Goal: Information Seeking & Learning: Learn about a topic

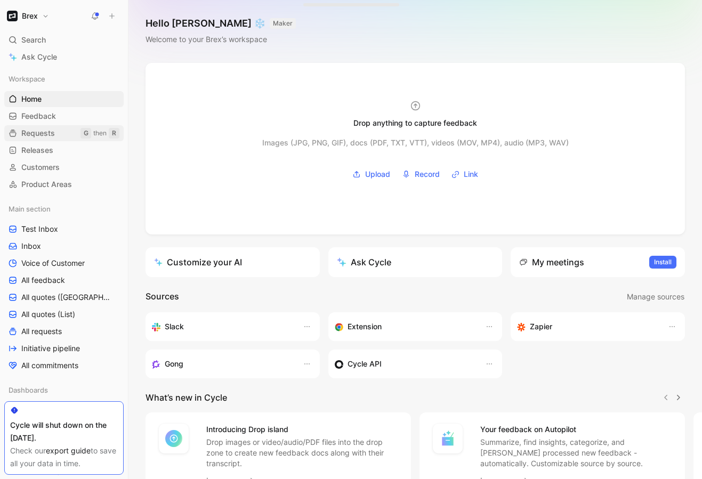
click at [46, 135] on span "Requests" at bounding box center [38, 133] width 34 height 11
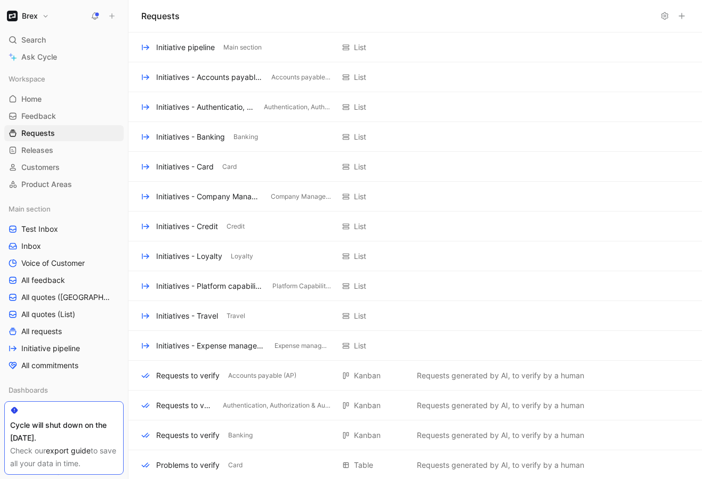
click at [52, 17] on div "Brex" at bounding box center [61, 16] width 115 height 15
click at [51, 18] on button "Brex" at bounding box center [27, 16] width 47 height 15
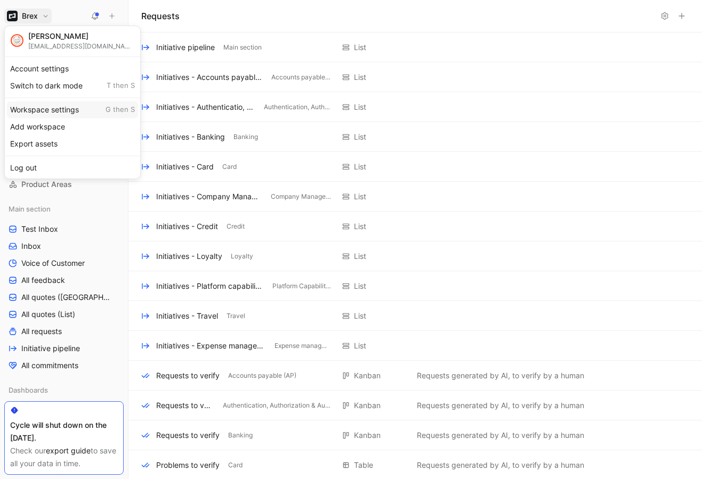
click at [53, 114] on div "Workspace settings G then S" at bounding box center [72, 109] width 131 height 17
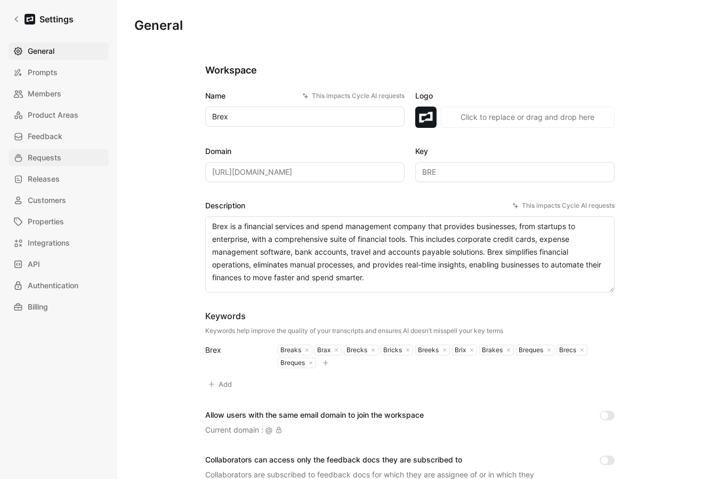
click at [51, 162] on span "Requests" at bounding box center [45, 157] width 34 height 13
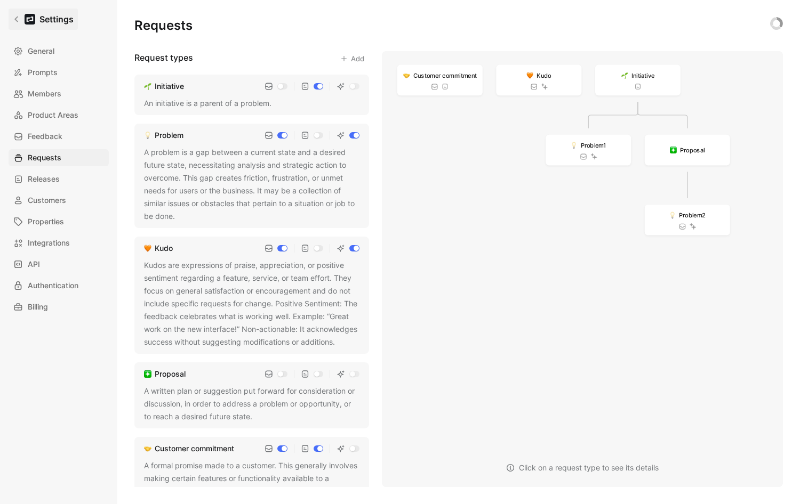
click at [22, 19] on link "Settings" at bounding box center [43, 19] width 69 height 21
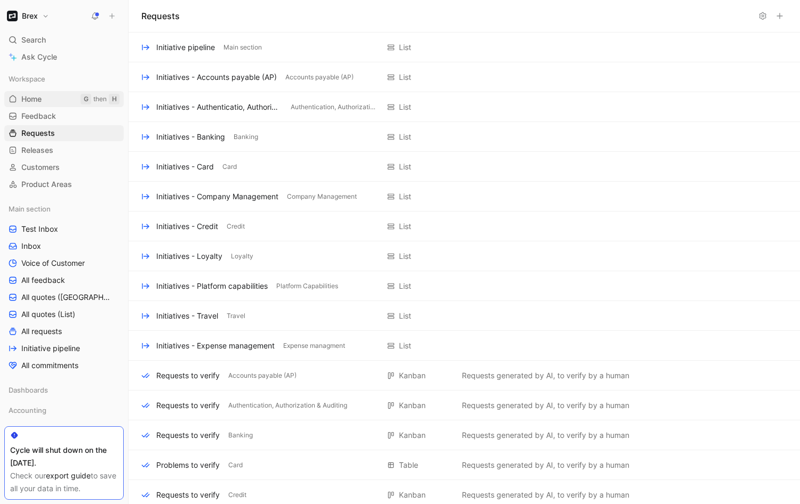
click at [37, 101] on span "Home" at bounding box center [31, 99] width 20 height 11
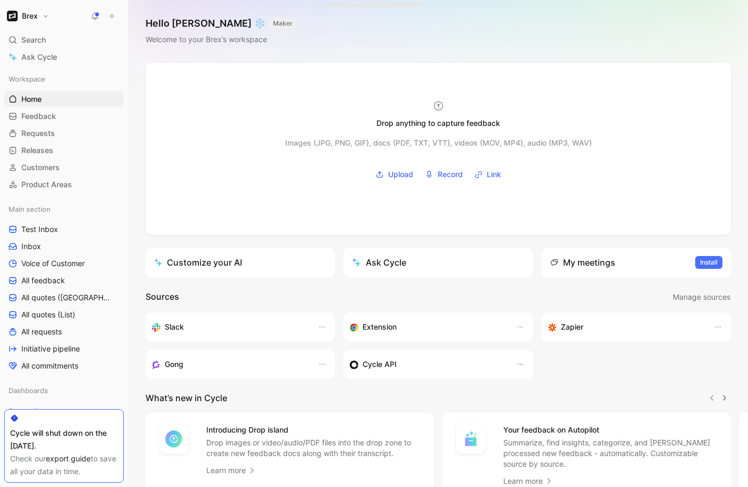
click at [318, 48] on div "Hello [PERSON_NAME] ❄️ MAKER Welcome to your Brex’s workspace" at bounding box center [439, 31] width 620 height 63
click at [466, 47] on div "Hello [PERSON_NAME] ❄️ MAKER Welcome to your Brex’s workspace" at bounding box center [439, 31] width 620 height 63
click at [421, 61] on div "Hello [PERSON_NAME] ❄️ MAKER Welcome to your Brex’s workspace" at bounding box center [439, 31] width 620 height 63
click at [46, 18] on button "Brex" at bounding box center [27, 16] width 47 height 15
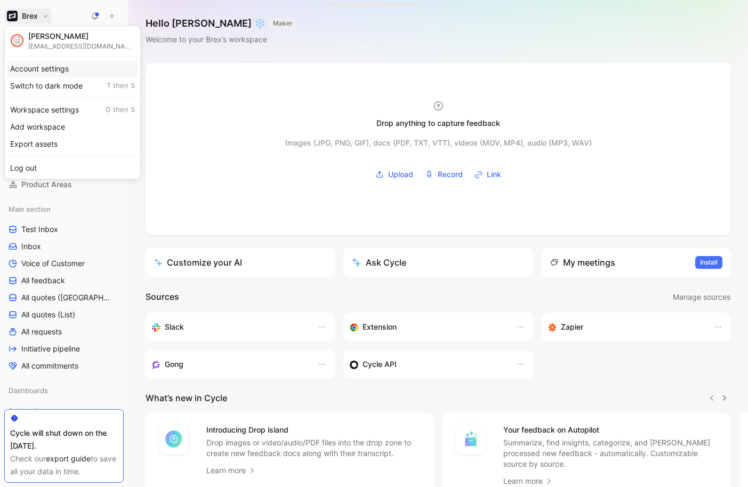
drag, startPoint x: 65, startPoint y: 69, endPoint x: 76, endPoint y: 66, distance: 11.8
click at [76, 66] on div "Account settings" at bounding box center [72, 68] width 131 height 17
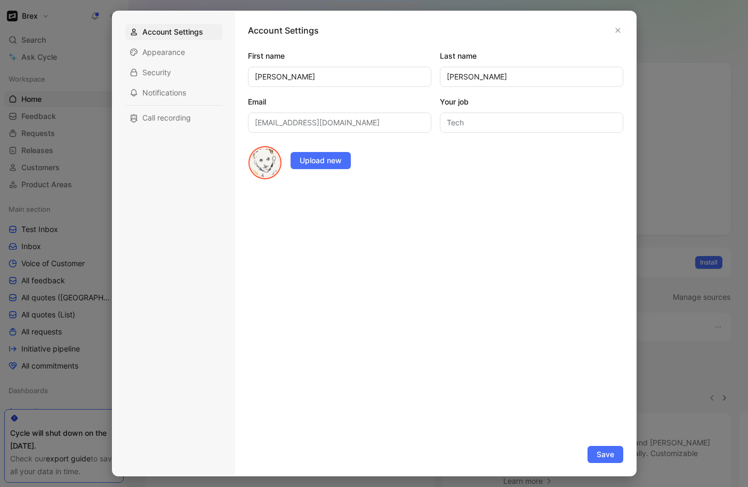
drag, startPoint x: 101, startPoint y: 33, endPoint x: 85, endPoint y: 36, distance: 16.3
click at [101, 33] on div at bounding box center [374, 243] width 748 height 487
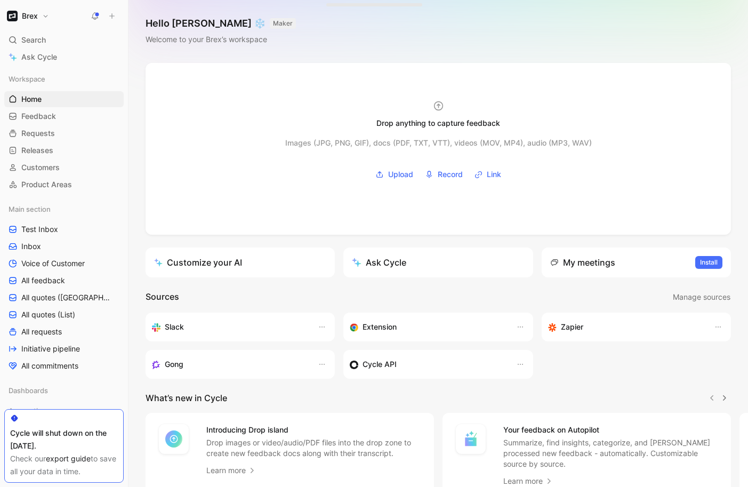
click at [30, 20] on h1 "Brex" at bounding box center [30, 16] width 16 height 10
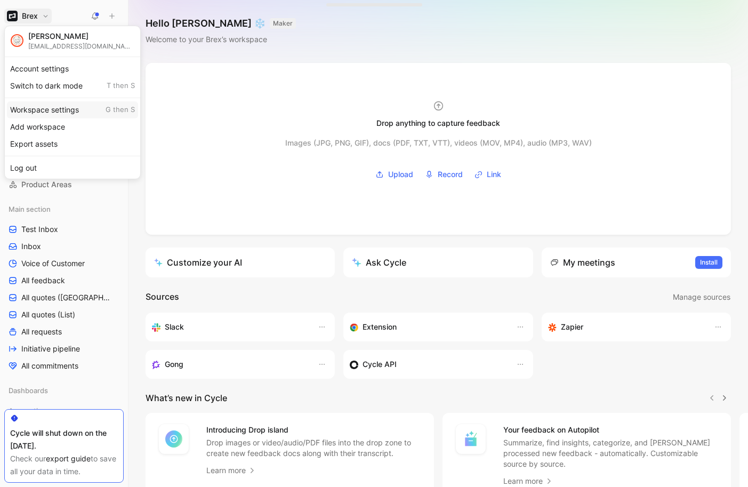
click at [45, 113] on div "Workspace settings G then S" at bounding box center [72, 109] width 131 height 17
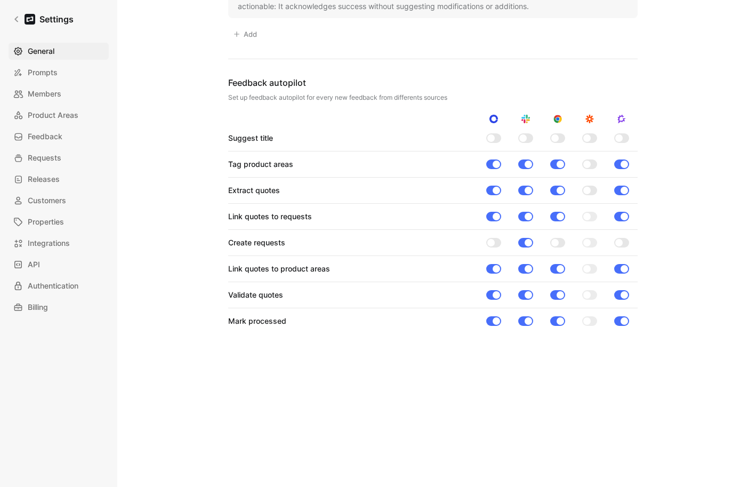
scroll to position [829, 0]
click at [461, 76] on div "Feedback autopilot" at bounding box center [433, 82] width 410 height 13
drag, startPoint x: 398, startPoint y: 367, endPoint x: 409, endPoint y: 341, distance: 27.7
click at [510, 85] on div "Feedback autopilot Set up feedback autopilot for every new feedback from differ…" at bounding box center [433, 89] width 410 height 26
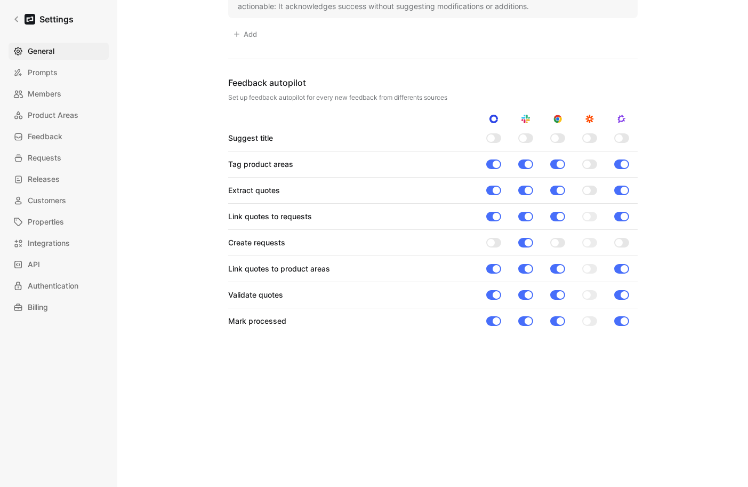
click at [512, 98] on div "Preferred language for AI-generated titles English Request types linked to AI W…" at bounding box center [433, 59] width 410 height 564
click at [514, 85] on div "Feedback autopilot Set up feedback autopilot for every new feedback from differ…" at bounding box center [433, 89] width 410 height 26
click at [356, 115] on div at bounding box center [433, 119] width 410 height 9
click at [524, 79] on div "Feedback autopilot" at bounding box center [433, 82] width 410 height 13
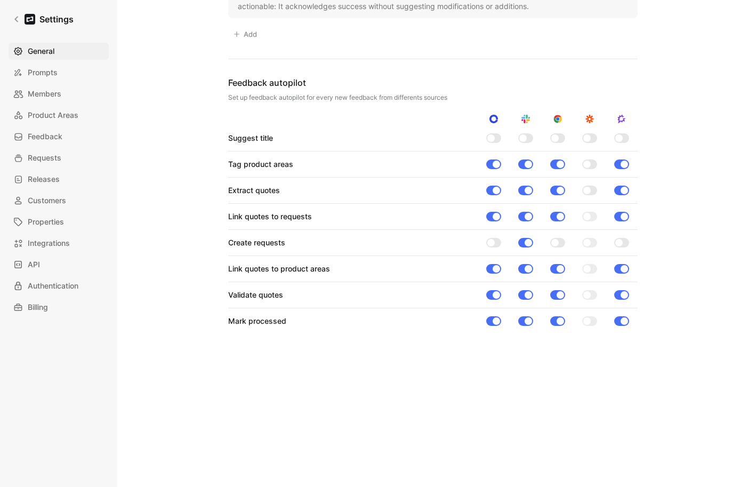
click at [530, 87] on div "Feedback autopilot Set up feedback autopilot for every new feedback from differ…" at bounding box center [433, 89] width 410 height 26
click at [610, 76] on div "Feedback autopilot" at bounding box center [433, 82] width 410 height 13
click at [630, 70] on div "Preferred language for AI-generated titles English Request types linked to AI W…" at bounding box center [433, 59] width 410 height 564
click at [413, 44] on div "Preferred language for AI-generated titles English Request types linked to AI W…" at bounding box center [433, 59] width 410 height 564
click at [463, 38] on div "Preferred language for AI-generated titles English Request types linked to AI W…" at bounding box center [433, 59] width 410 height 564
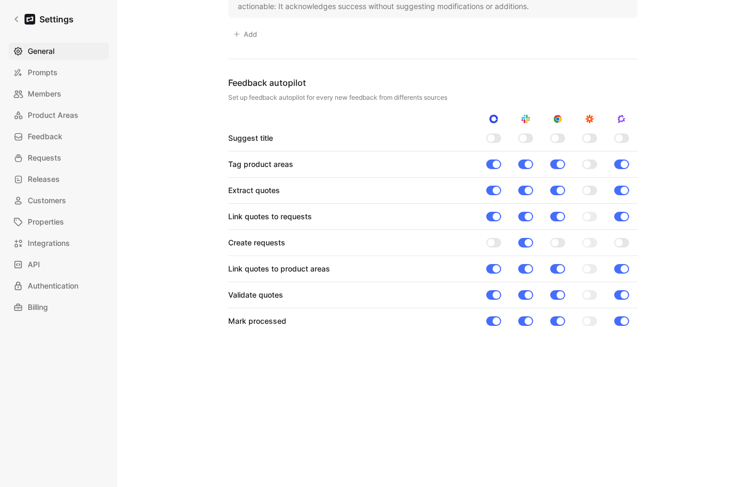
click at [293, 210] on div "Link quotes to requests" at bounding box center [270, 216] width 84 height 13
click at [384, 83] on div "Feedback autopilot" at bounding box center [433, 82] width 410 height 13
click at [45, 197] on span "Customers" at bounding box center [47, 200] width 38 height 13
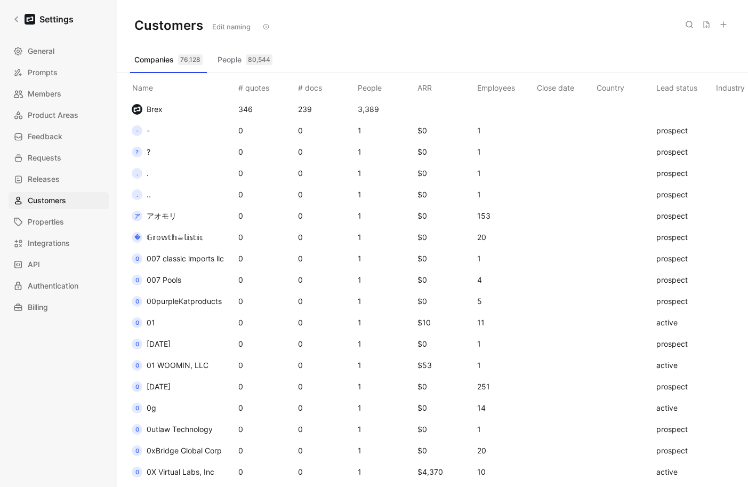
drag, startPoint x: 405, startPoint y: 22, endPoint x: 390, endPoint y: 18, distance: 15.5
click at [405, 21] on div "Customers Edit naming" at bounding box center [432, 25] width 631 height 51
click at [689, 23] on icon at bounding box center [689, 24] width 9 height 9
click at [610, 18] on input at bounding box center [620, 25] width 126 height 14
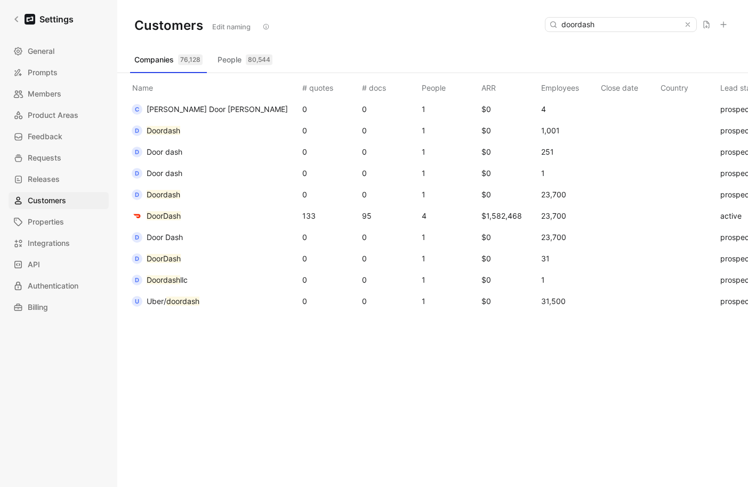
type input "doordash"
click at [172, 218] on mark "DoorDash" at bounding box center [164, 215] width 34 height 9
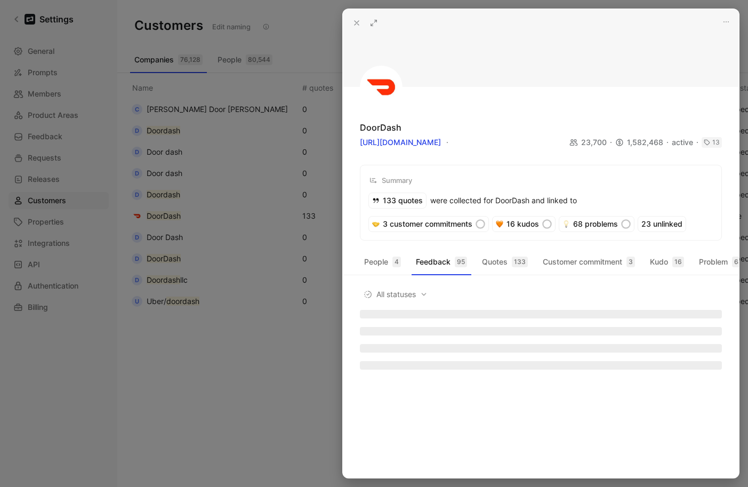
click at [376, 21] on use at bounding box center [374, 23] width 6 height 6
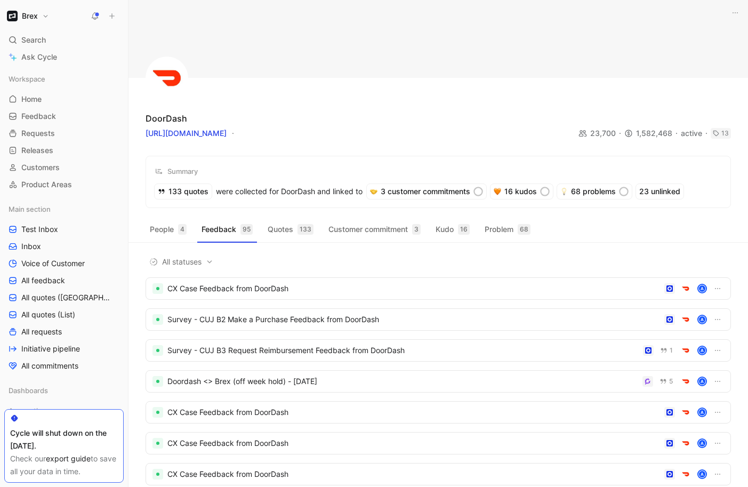
click at [547, 104] on div "DoorDash [URL][DOMAIN_NAME] 23,700 1,582,468 active 13 cuacc_ckyoy9kz3000d01oyk…" at bounding box center [439, 104] width 620 height 208
click at [283, 234] on button "Quotes 133" at bounding box center [290, 229] width 54 height 17
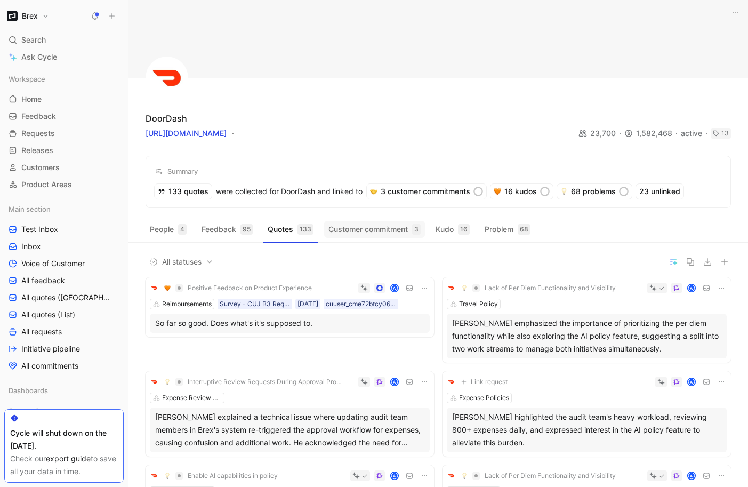
click at [386, 235] on button "Customer commitment 3" at bounding box center [374, 229] width 101 height 17
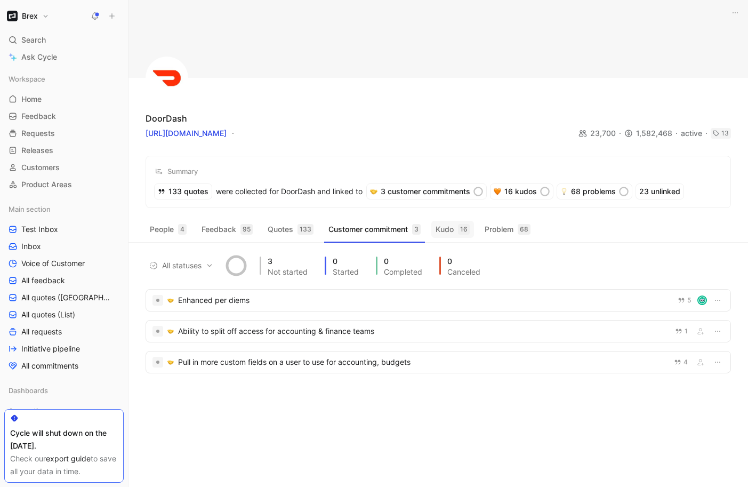
click at [454, 232] on button "Kudo 16" at bounding box center [452, 229] width 43 height 17
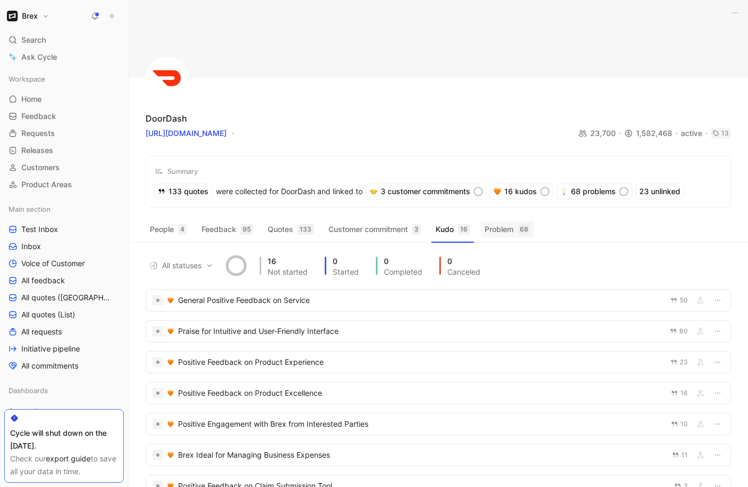
click at [511, 232] on button "Problem 68" at bounding box center [507, 229] width 54 height 17
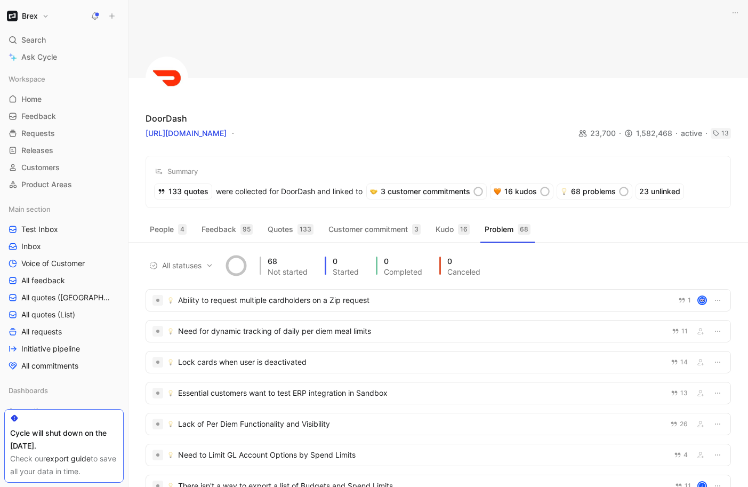
click at [444, 55] on header at bounding box center [439, 39] width 620 height 78
click at [390, 94] on div "DoorDash [URL][DOMAIN_NAME] 23,700 1,582,468 active 13 cuacc_ckyoy9kz3000d01oyk…" at bounding box center [439, 104] width 620 height 208
click at [45, 18] on button "Brex" at bounding box center [27, 16] width 47 height 15
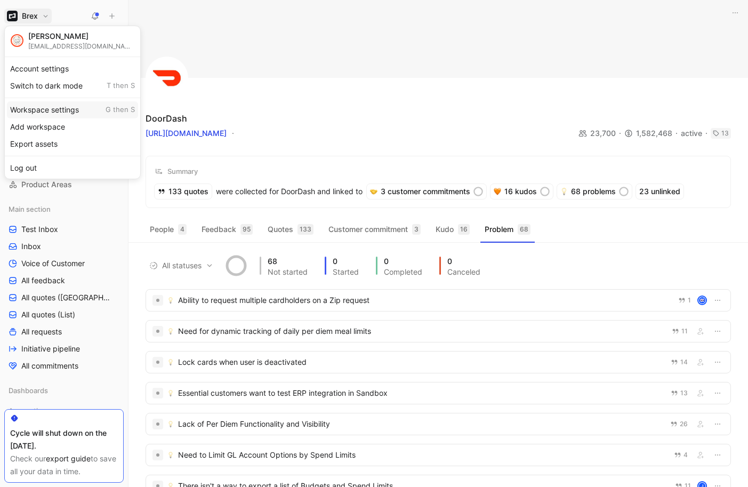
click at [49, 109] on div "Workspace settings G then S" at bounding box center [72, 109] width 131 height 17
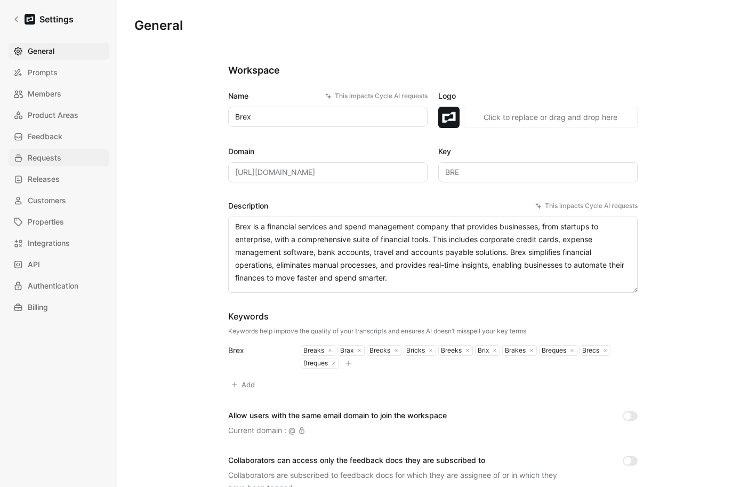
click at [35, 161] on span "Requests" at bounding box center [45, 157] width 34 height 13
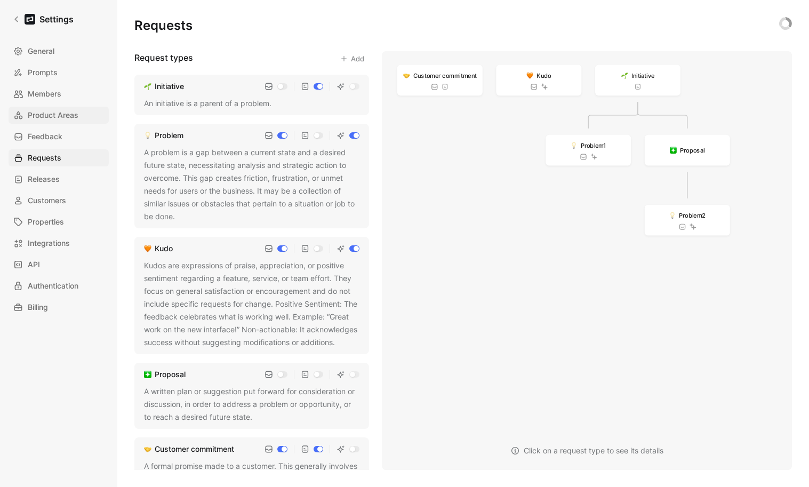
click at [64, 115] on span "Product Areas" at bounding box center [53, 115] width 51 height 13
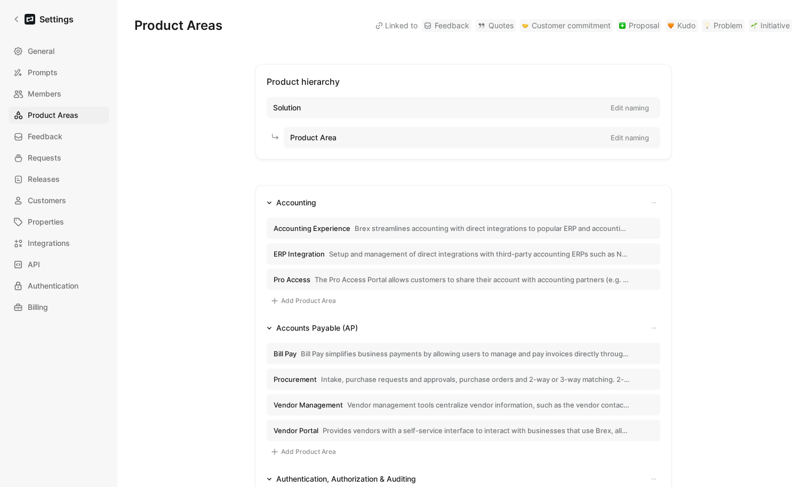
click at [263, 205] on button "Accounting" at bounding box center [291, 202] width 58 height 13
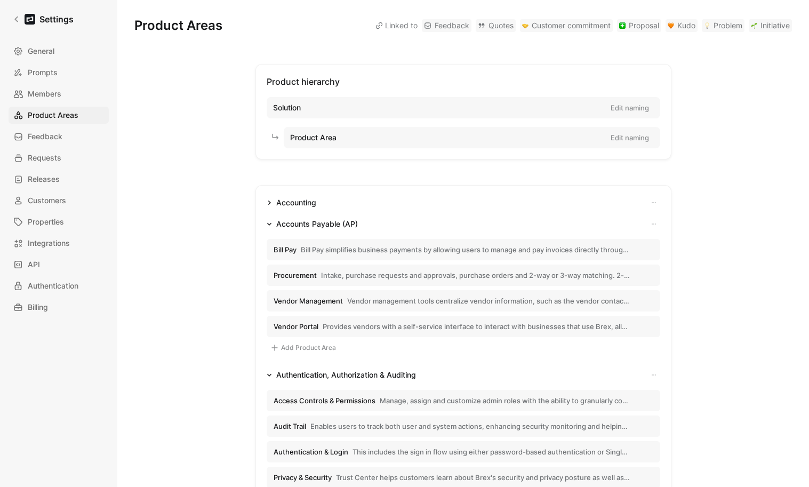
click at [267, 222] on icon "button" at bounding box center [269, 223] width 5 height 5
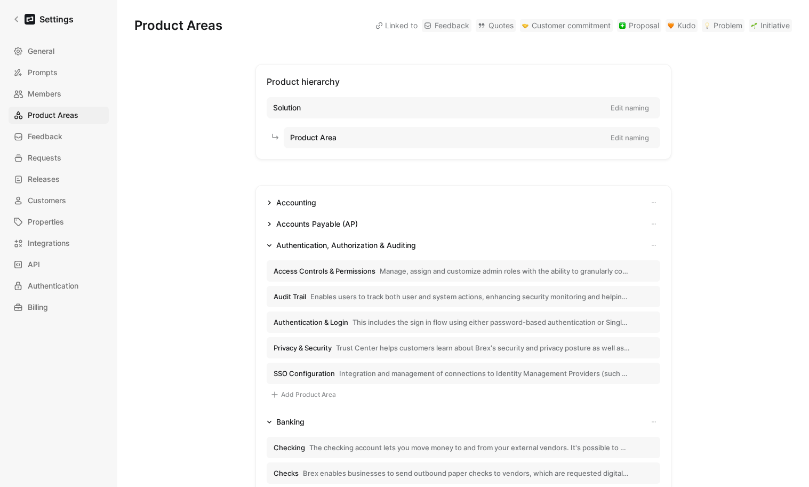
click at [267, 243] on icon "button" at bounding box center [269, 245] width 5 height 5
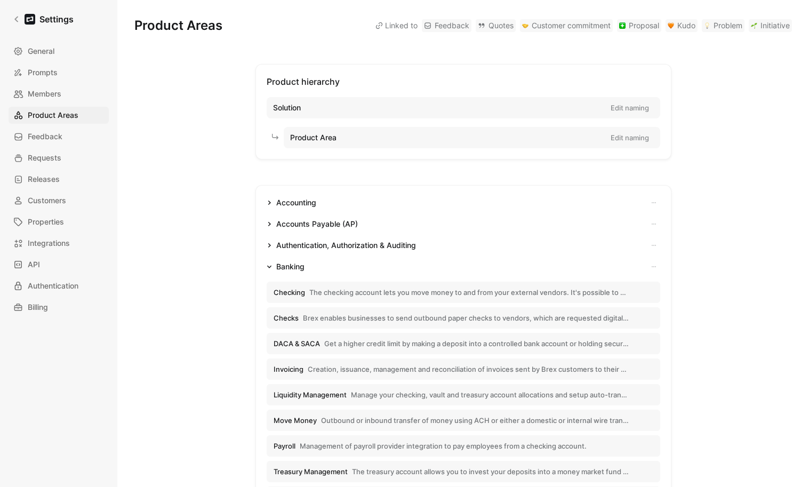
click at [267, 264] on icon "button" at bounding box center [269, 266] width 5 height 5
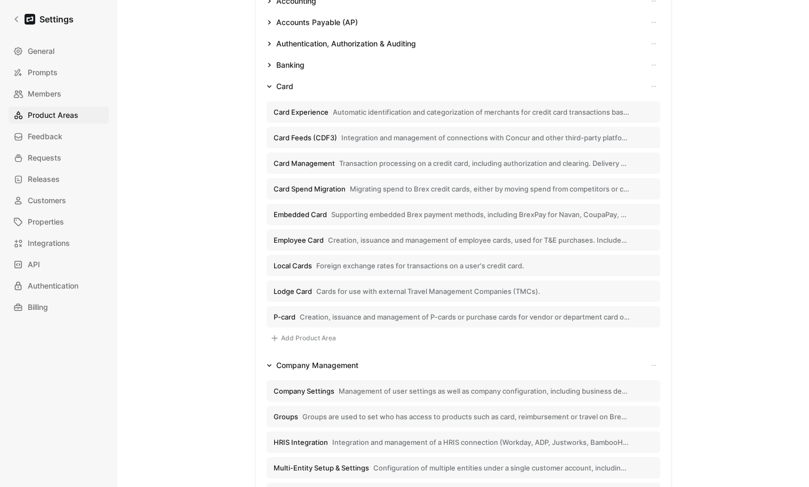
scroll to position [206, 0]
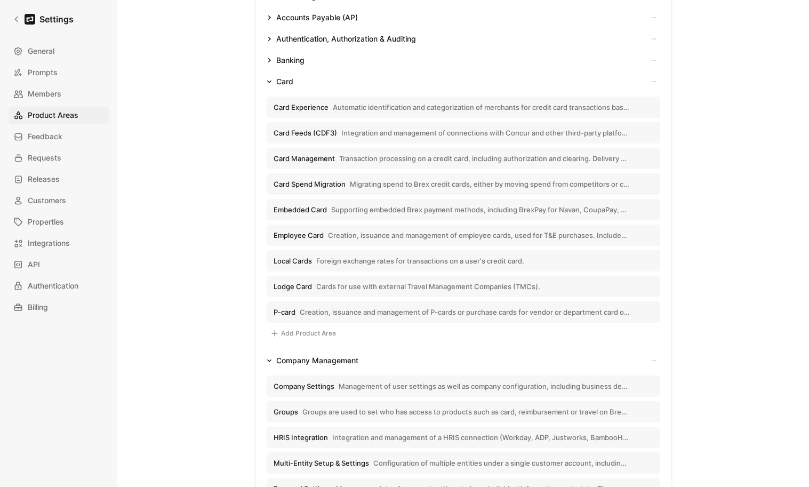
click at [290, 87] on div "Card" at bounding box center [284, 81] width 17 height 13
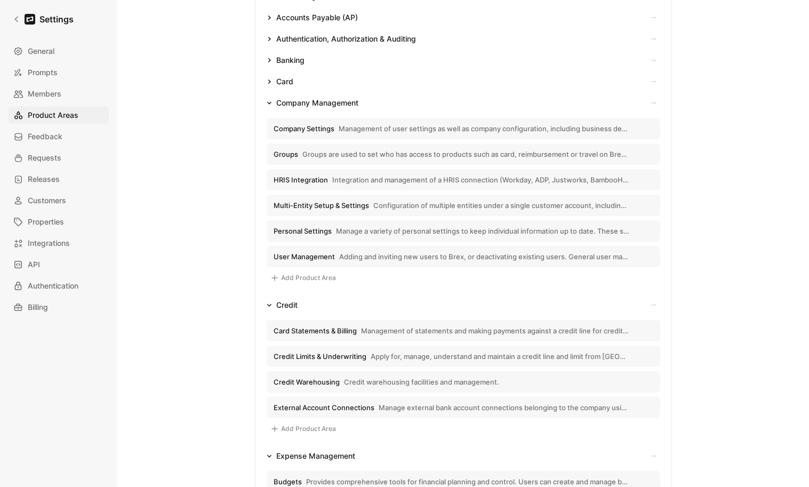
click at [6, 18] on div "Settings General Prompts Members Product Areas Feedback Requests Releases Custo…" at bounding box center [58, 243] width 117 height 487
click at [15, 20] on icon at bounding box center [16, 18] width 7 height 7
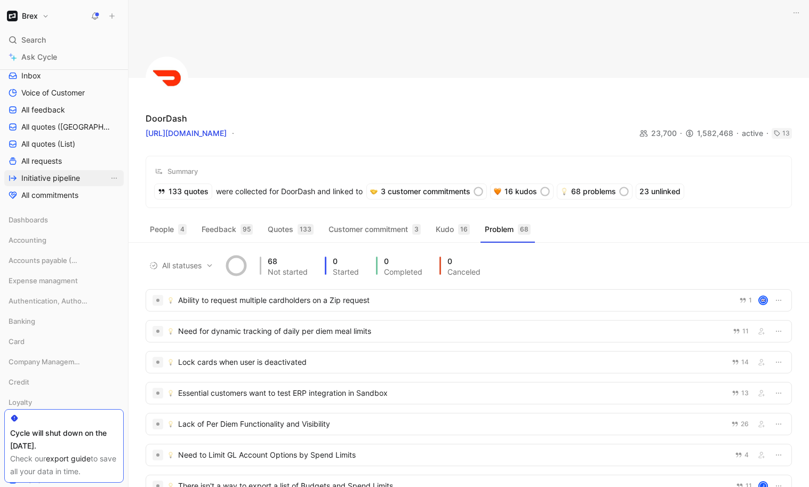
scroll to position [159, 0]
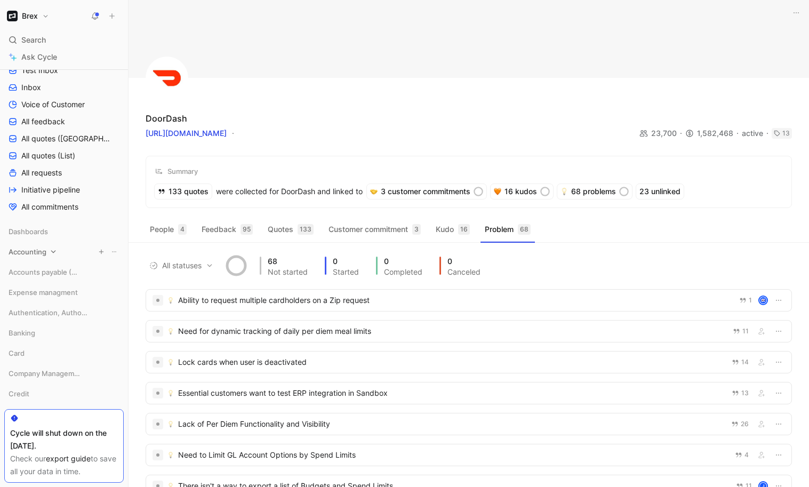
click at [46, 250] on span "Accounting" at bounding box center [28, 251] width 38 height 11
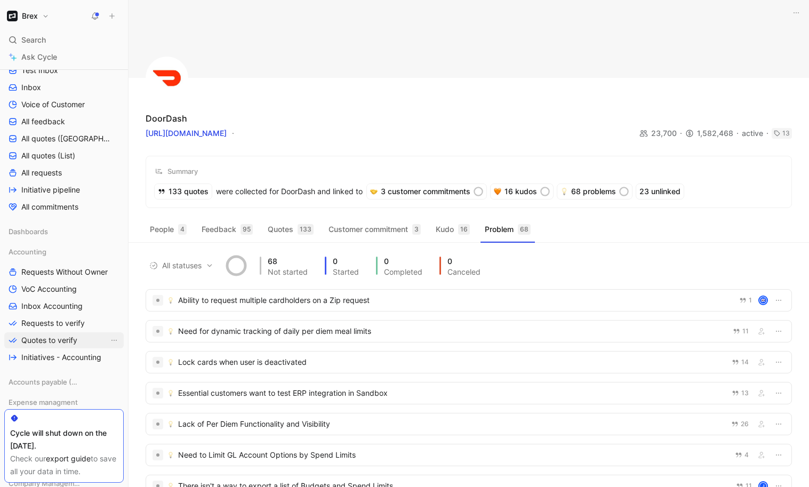
click at [57, 335] on span "Quotes to verify" at bounding box center [49, 340] width 56 height 11
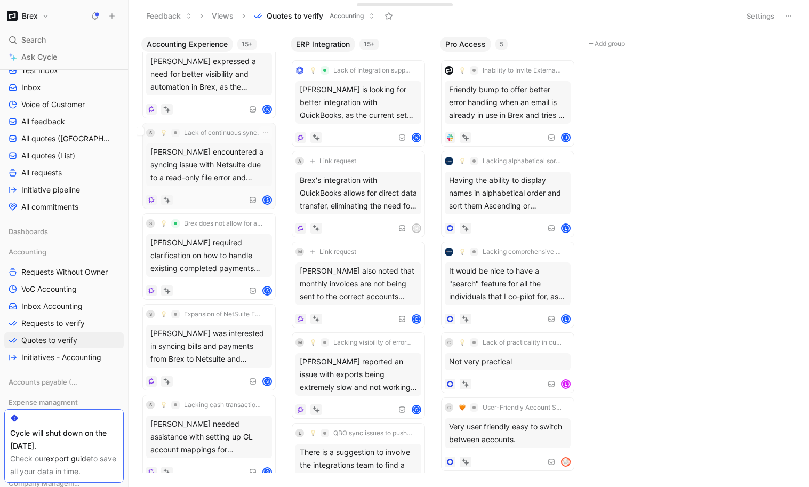
scroll to position [26, 0]
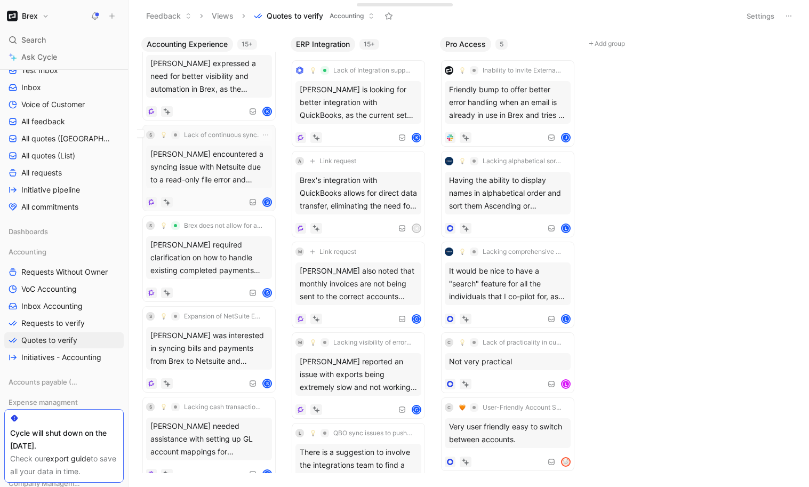
click at [215, 163] on div "[PERSON_NAME] encountered a syncing issue with Netsuite due to a read-only file…" at bounding box center [209, 167] width 126 height 43
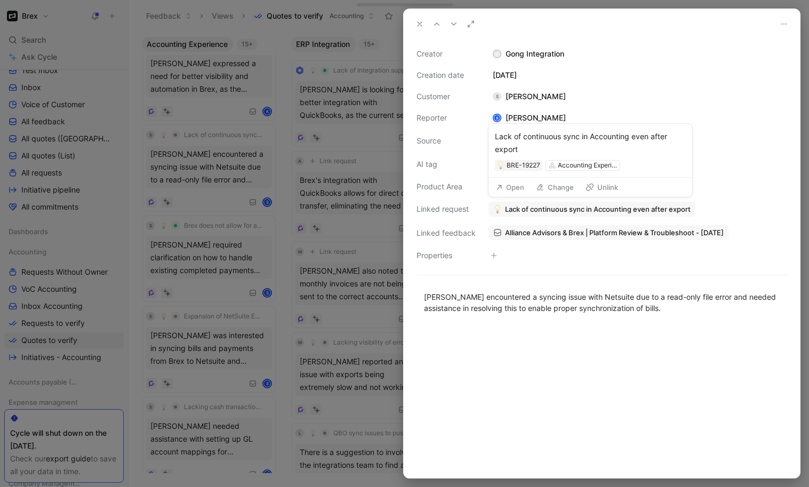
click at [530, 212] on span "Lack of continuous sync in Accounting even after export" at bounding box center [598, 209] width 186 height 10
click at [417, 26] on icon at bounding box center [419, 24] width 9 height 9
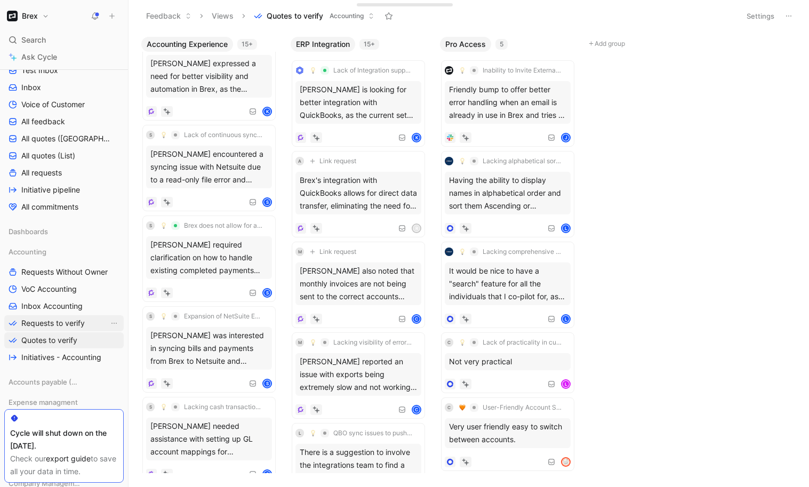
click at [49, 326] on span "Requests to verify" at bounding box center [52, 323] width 63 height 11
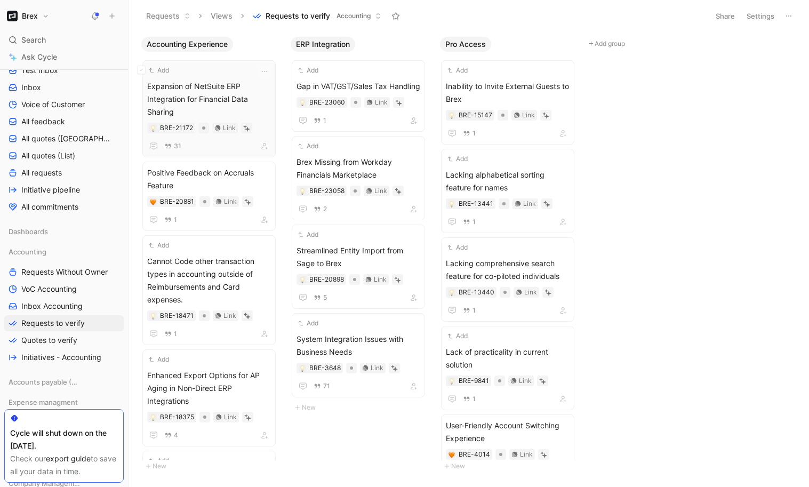
click at [218, 94] on span "Expansion of NetSuite ERP Integration for Financial Data Sharing" at bounding box center [209, 99] width 124 height 38
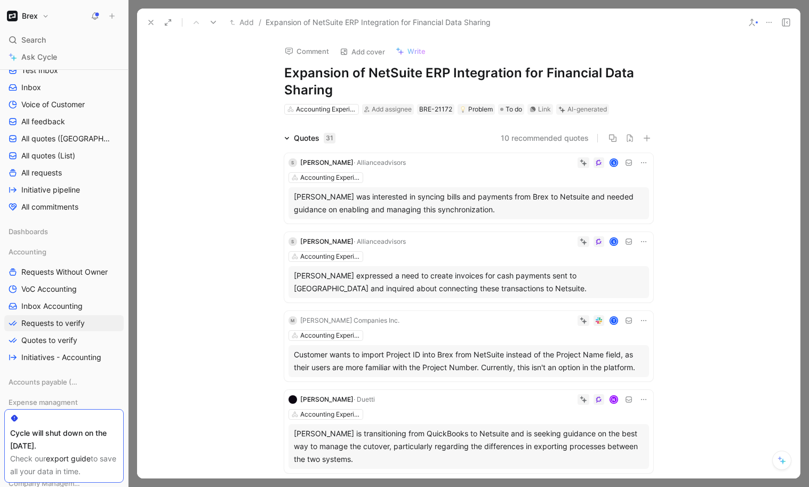
click at [553, 90] on h1 "Expansion of NetSuite ERP Integration for Financial Data Sharing" at bounding box center [468, 82] width 369 height 34
click at [541, 109] on div "Link" at bounding box center [544, 109] width 13 height 11
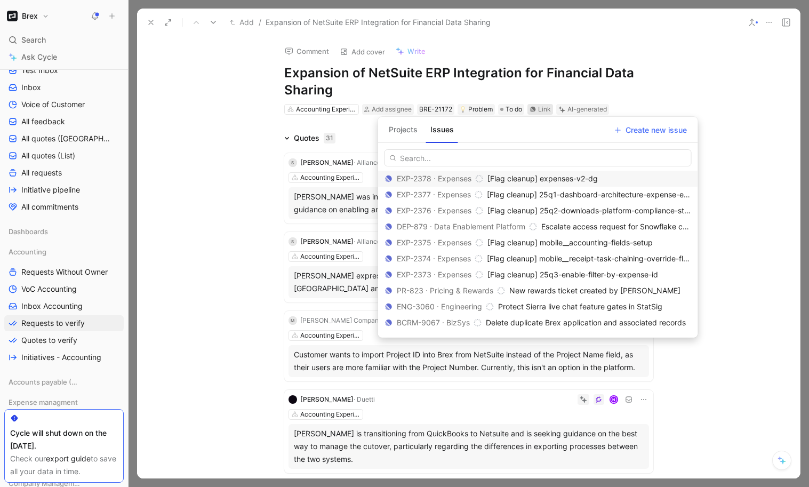
click at [402, 129] on button "Projects" at bounding box center [402, 129] width 37 height 17
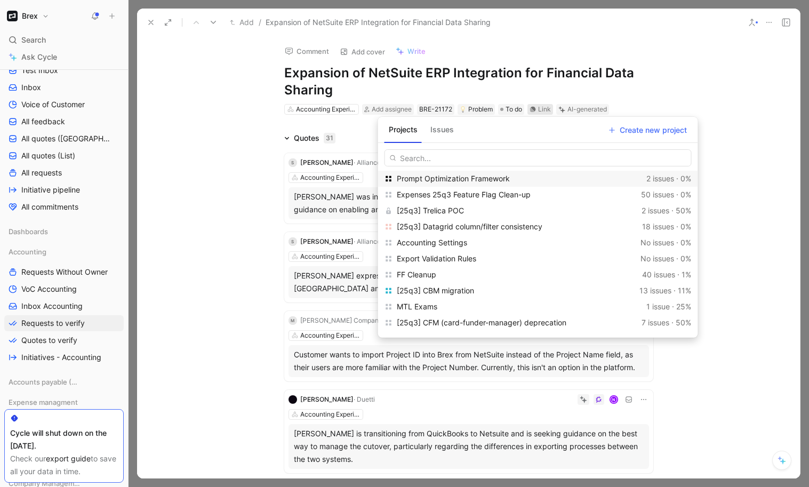
click at [450, 129] on button "Issues" at bounding box center [442, 129] width 32 height 17
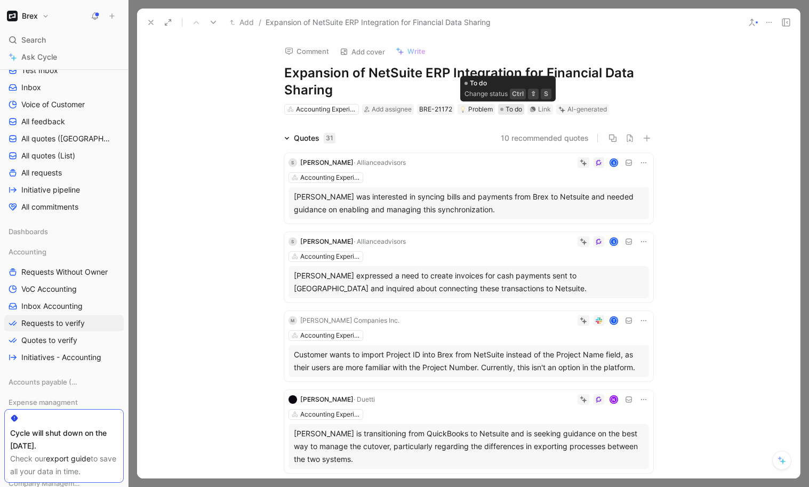
click at [508, 111] on span "To do" at bounding box center [514, 109] width 17 height 11
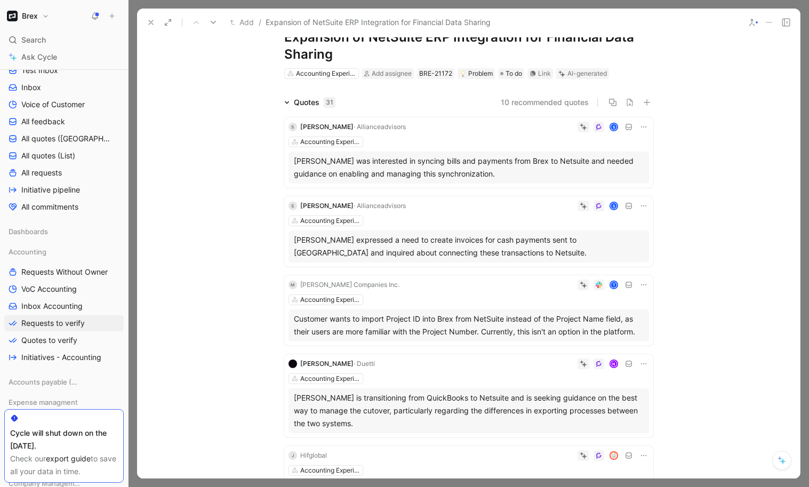
scroll to position [19, 0]
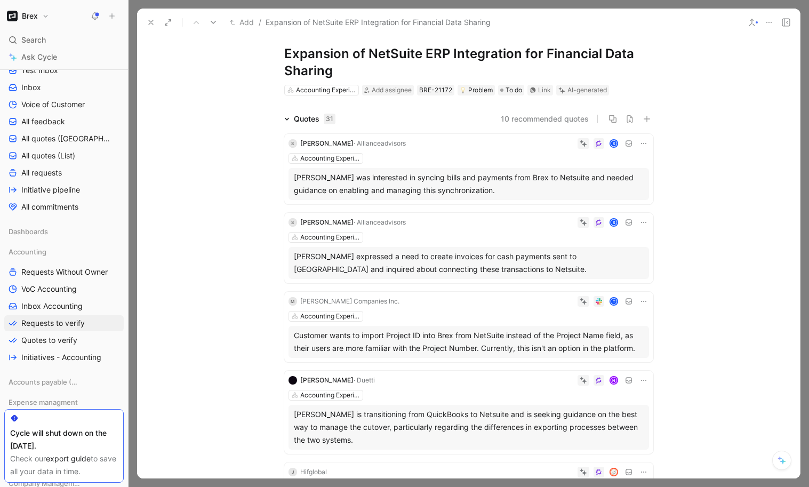
click at [309, 121] on div "Quotes 31" at bounding box center [315, 119] width 42 height 13
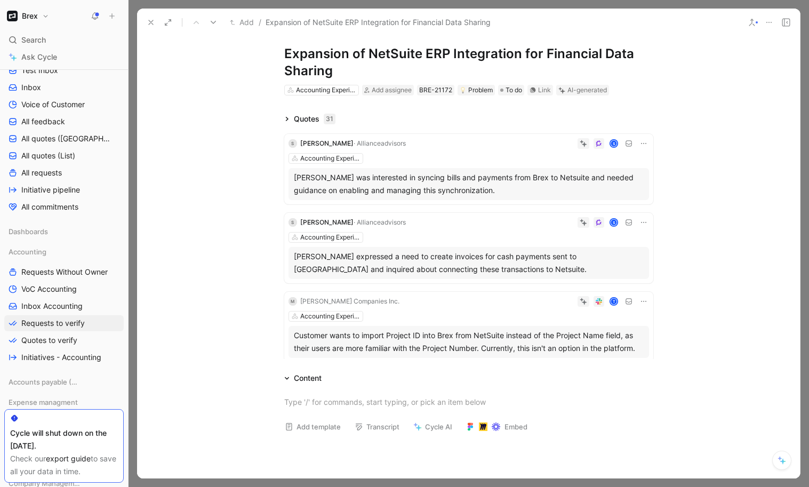
scroll to position [0, 0]
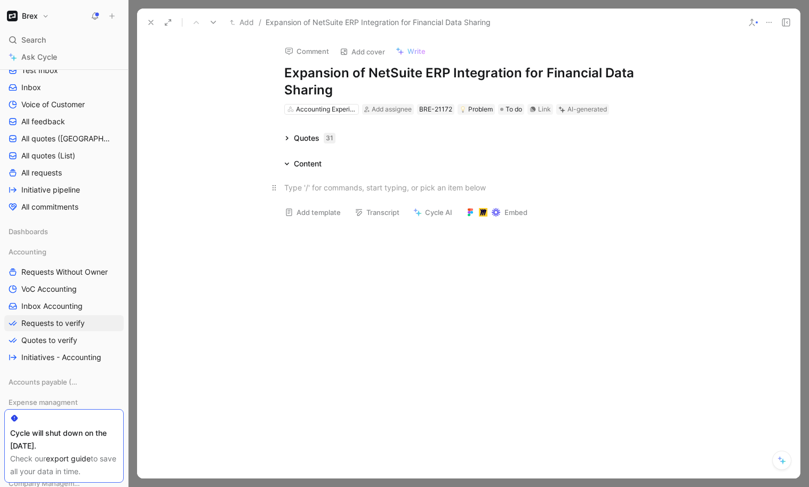
click at [376, 191] on div at bounding box center [468, 187] width 369 height 11
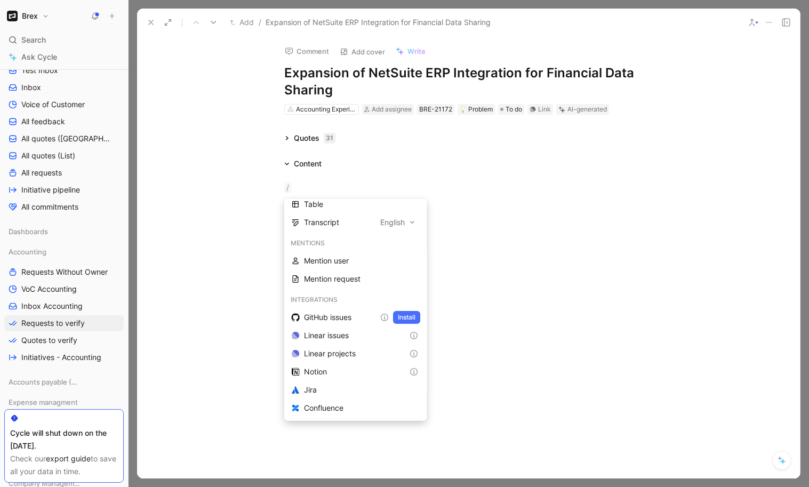
scroll to position [354, 0]
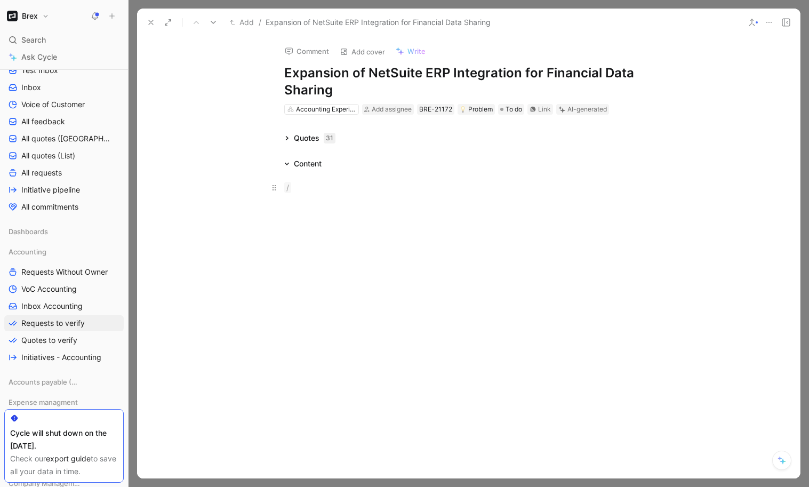
click at [395, 190] on div "/" at bounding box center [468, 187] width 369 height 11
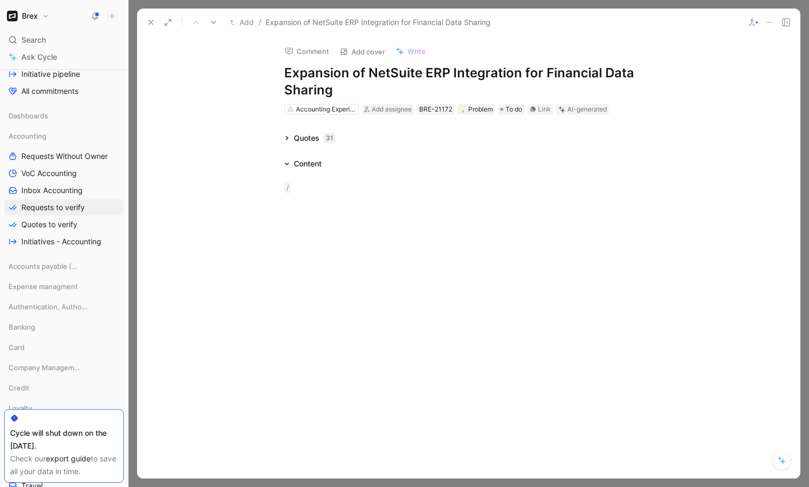
scroll to position [267, 0]
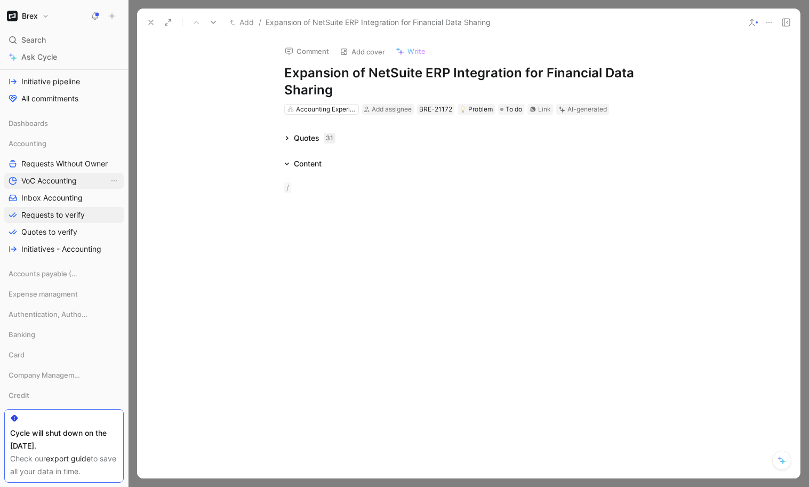
click at [63, 185] on span "VoC Accounting" at bounding box center [48, 180] width 55 height 11
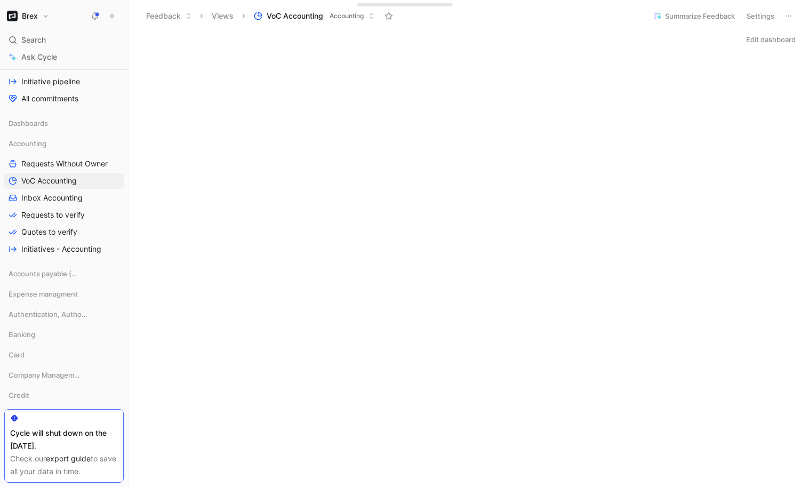
click at [594, 50] on div "Edit dashboard" at bounding box center [469, 482] width 680 height 900
click at [577, 37] on div "Edit dashboard" at bounding box center [469, 39] width 680 height 15
click at [493, 41] on div "Edit dashboard" at bounding box center [469, 39] width 680 height 15
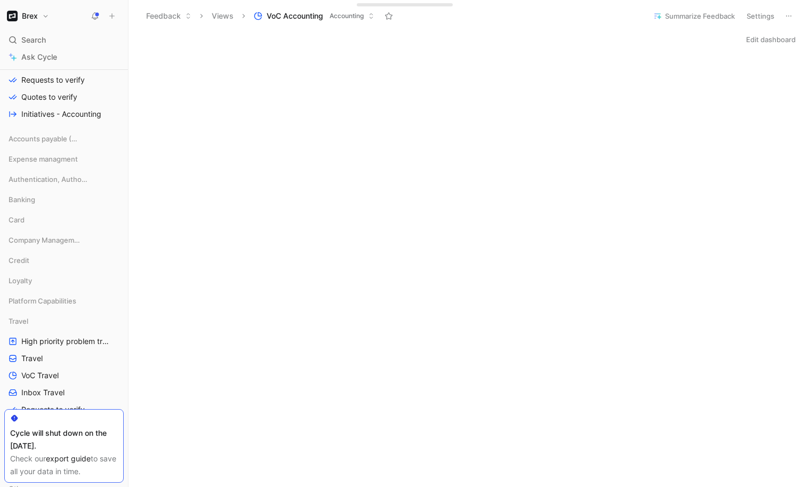
scroll to position [408, 0]
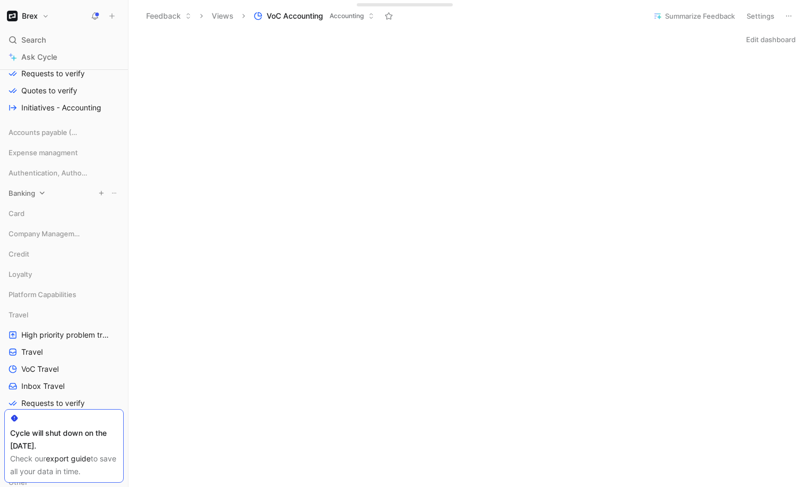
click at [39, 194] on icon at bounding box center [41, 192] width 7 height 7
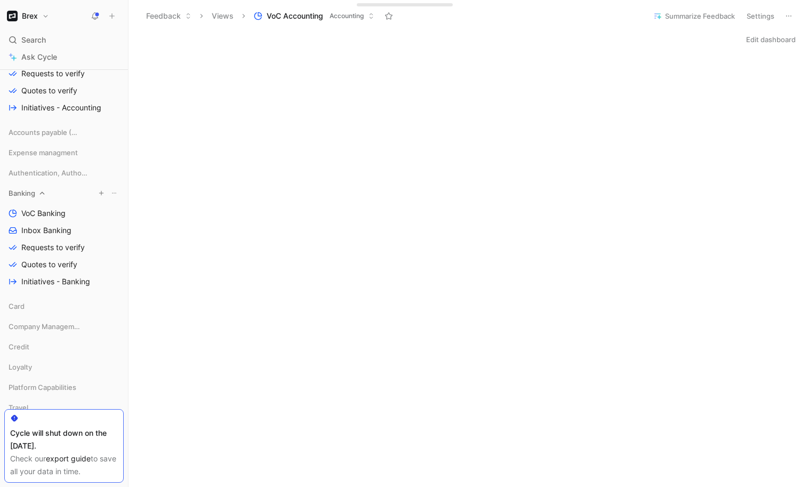
click at [41, 195] on icon at bounding box center [41, 192] width 7 height 7
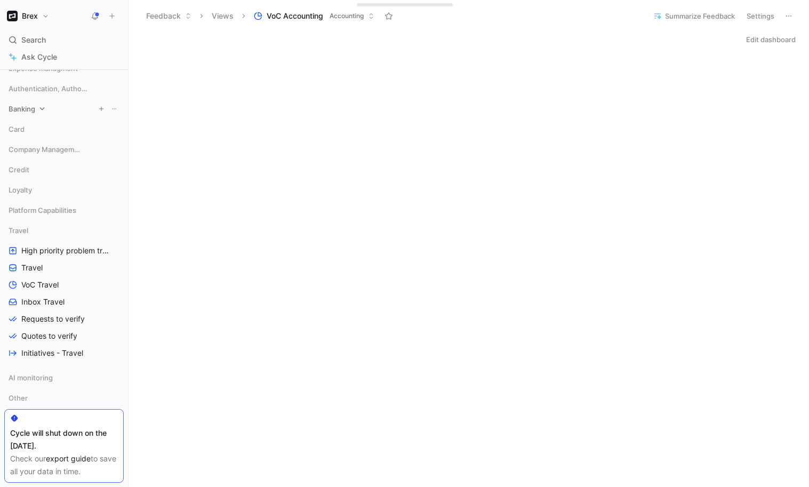
scroll to position [621, 0]
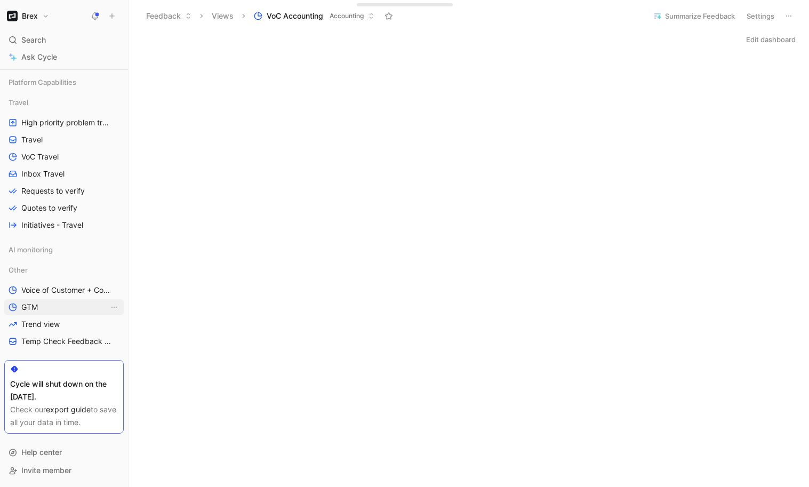
click at [28, 303] on span "GTM" at bounding box center [29, 307] width 17 height 11
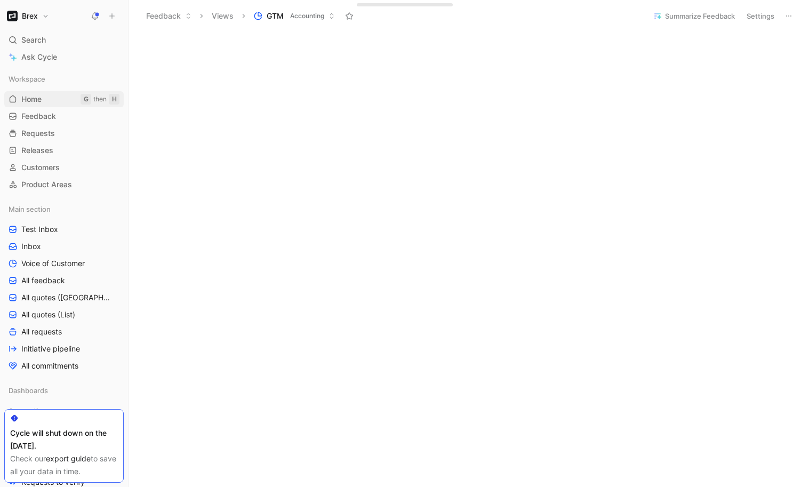
click at [34, 97] on span "Home" at bounding box center [31, 99] width 20 height 11
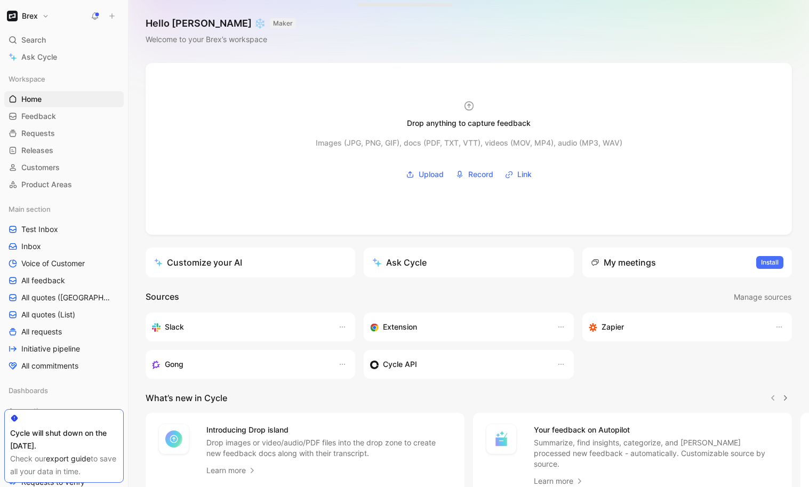
click at [503, 34] on div "Hello [PERSON_NAME] ❄️ MAKER Welcome to your Brex’s workspace" at bounding box center [469, 31] width 680 height 63
click at [43, 62] on span "Ask Cycle" at bounding box center [39, 57] width 36 height 13
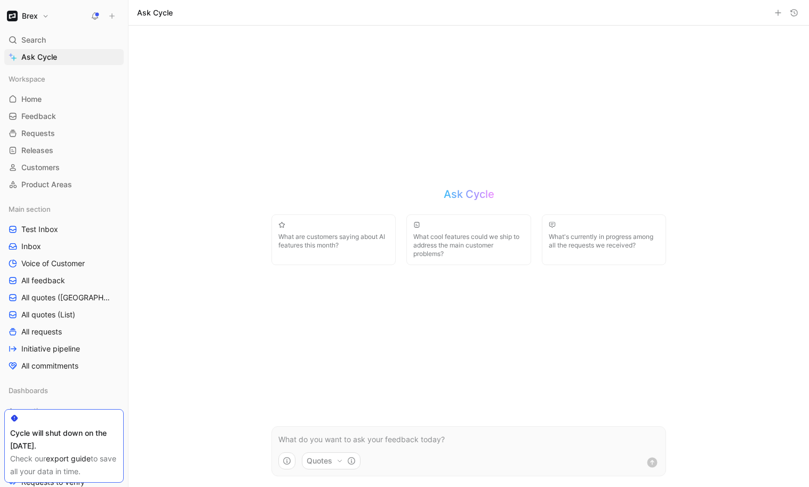
click at [419, 438] on p at bounding box center [468, 439] width 381 height 13
click at [475, 437] on p at bounding box center [468, 439] width 381 height 13
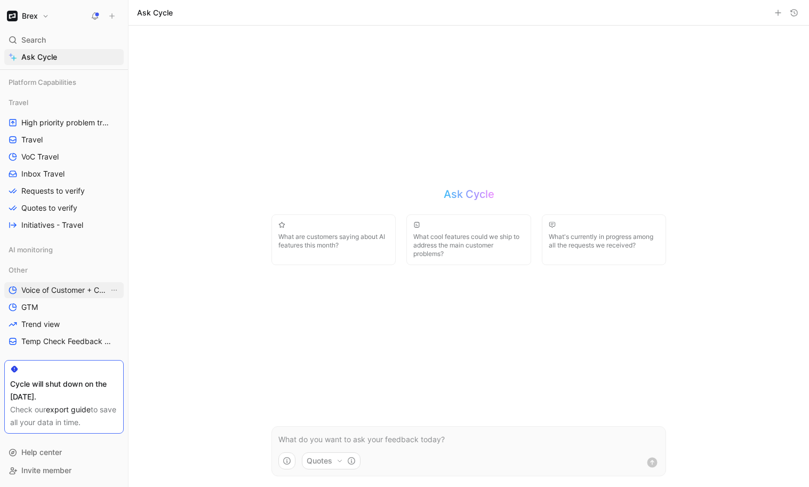
click at [38, 293] on span "Voice of Customer + Commercial NRR Feedback" at bounding box center [64, 290] width 87 height 11
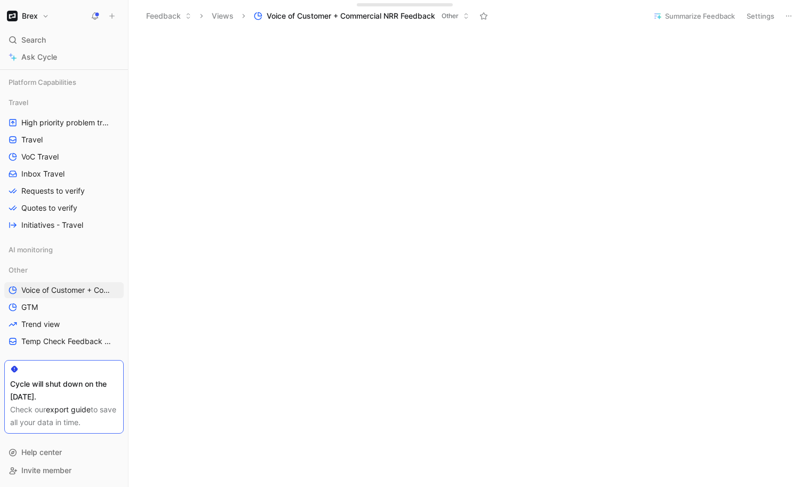
scroll to position [408, 0]
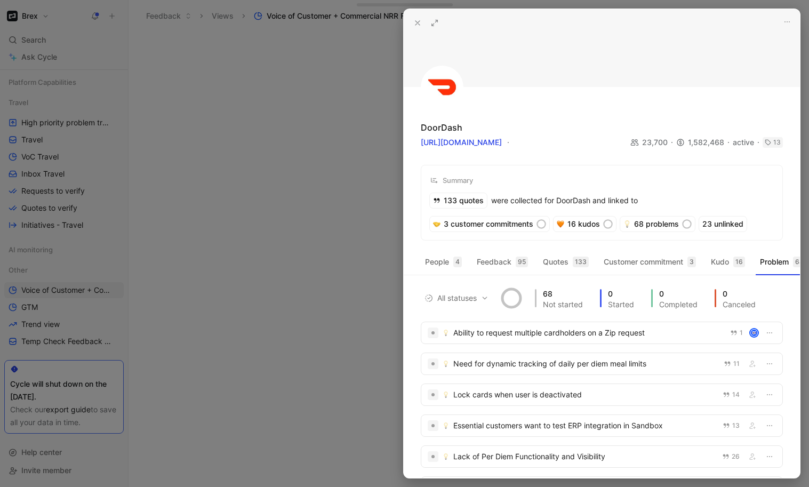
click at [413, 26] on icon at bounding box center [417, 23] width 9 height 9
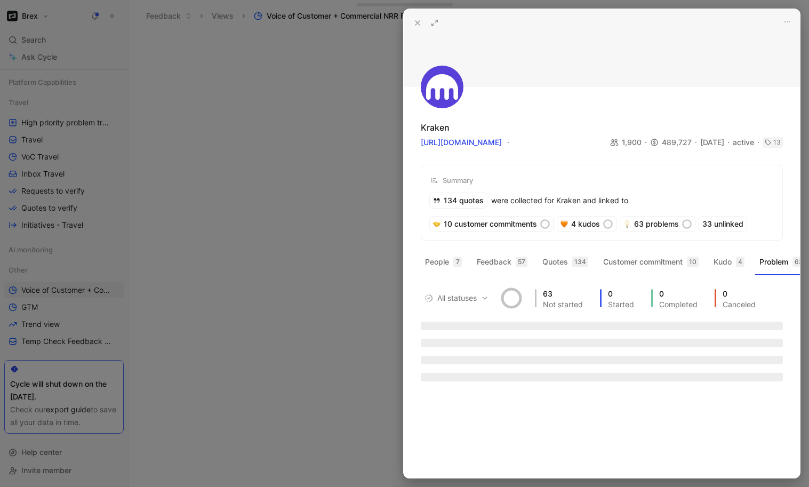
click at [554, 113] on div "Kraken [URL][DOMAIN_NAME] 1,900 489,727 [DATE] active 13 cuacc_clnax2y9s00020oo…" at bounding box center [602, 124] width 396 height 231
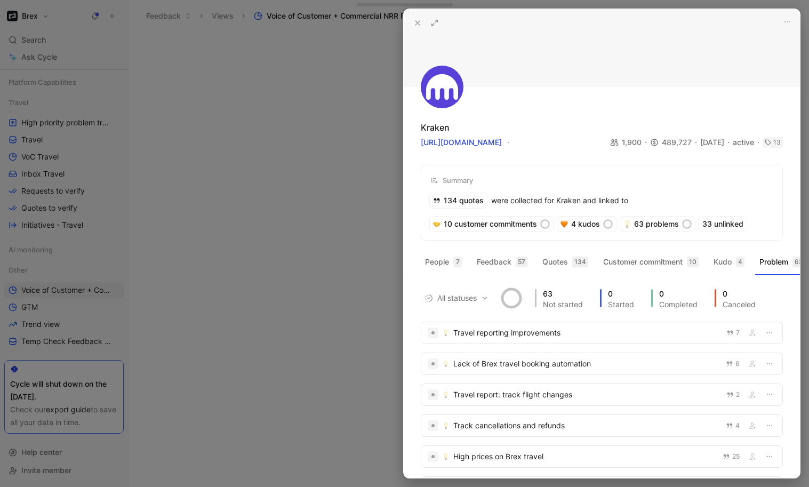
click at [414, 22] on icon at bounding box center [417, 23] width 9 height 9
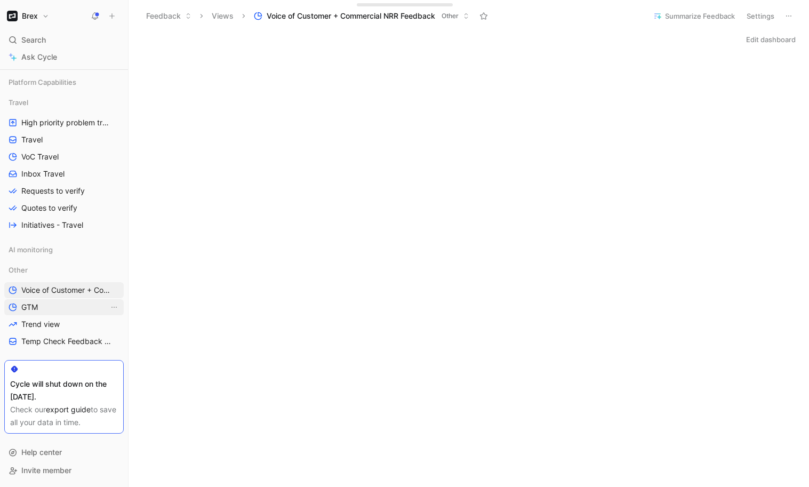
click at [39, 311] on link "GTM" at bounding box center [63, 307] width 119 height 16
click at [27, 15] on h1 "Brex" at bounding box center [30, 16] width 16 height 10
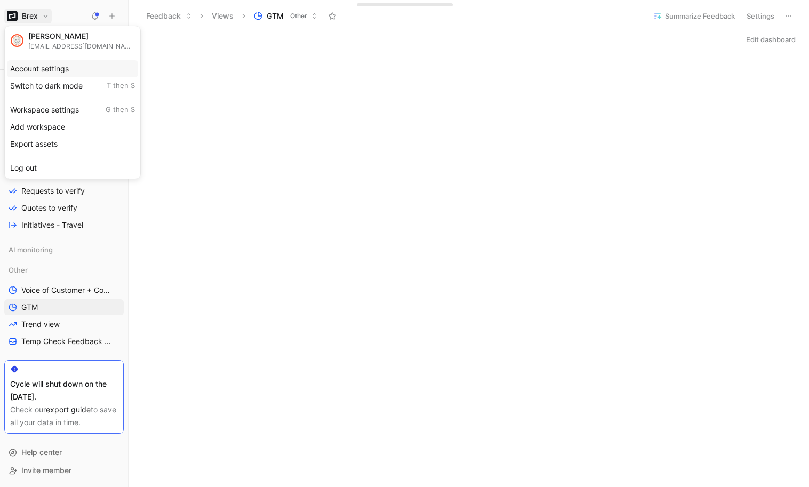
click at [53, 68] on div "Account settings" at bounding box center [72, 68] width 131 height 17
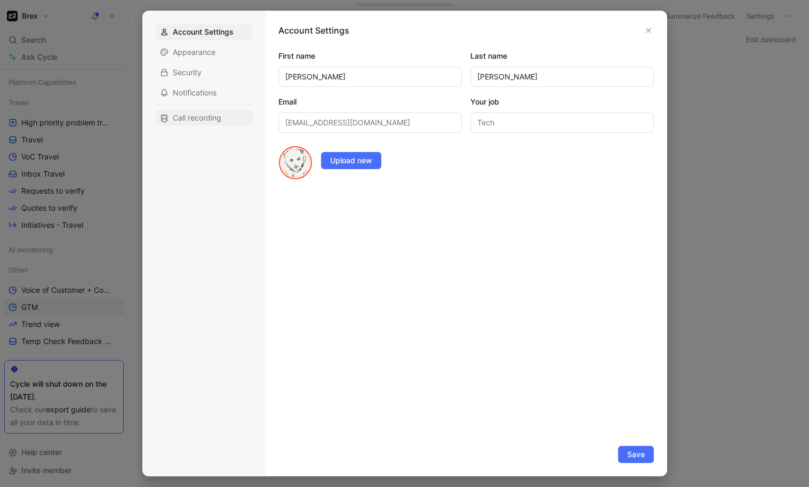
click at [187, 120] on span "Call recording" at bounding box center [197, 118] width 49 height 11
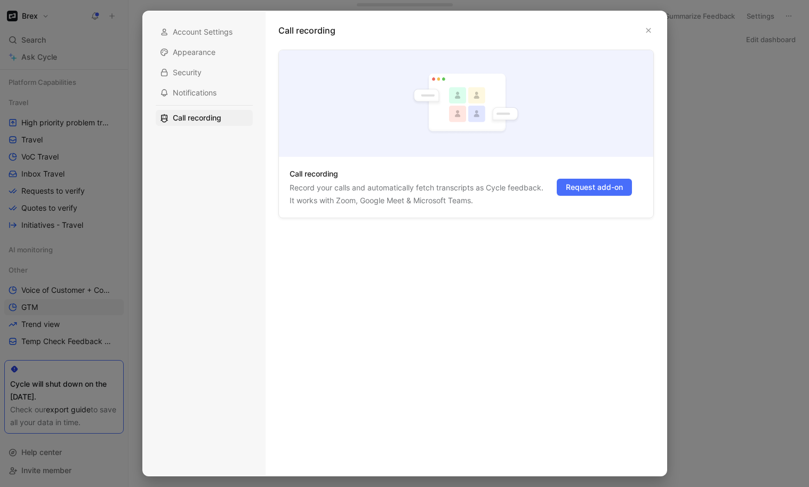
click at [444, 46] on div "Call recording" at bounding box center [465, 37] width 375 height 26
click at [649, 31] on icon "button" at bounding box center [648, 30] width 5 height 5
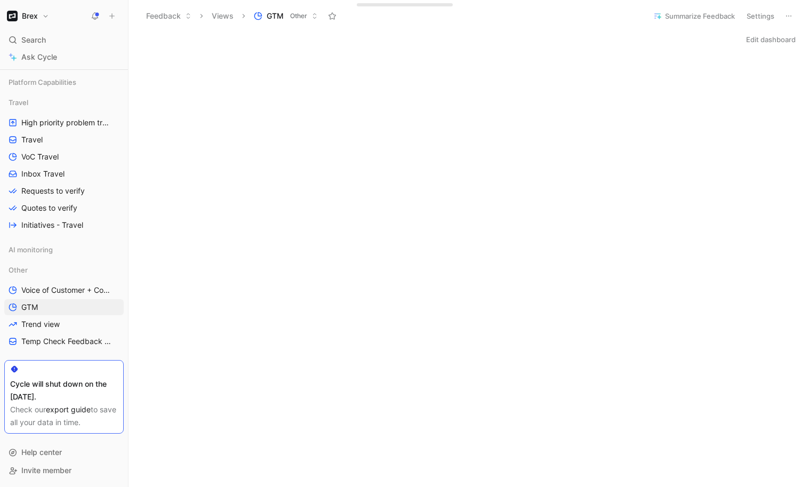
click at [260, 40] on div "Edit dashboard" at bounding box center [469, 39] width 680 height 15
click at [23, 19] on h1 "Brex" at bounding box center [30, 16] width 16 height 10
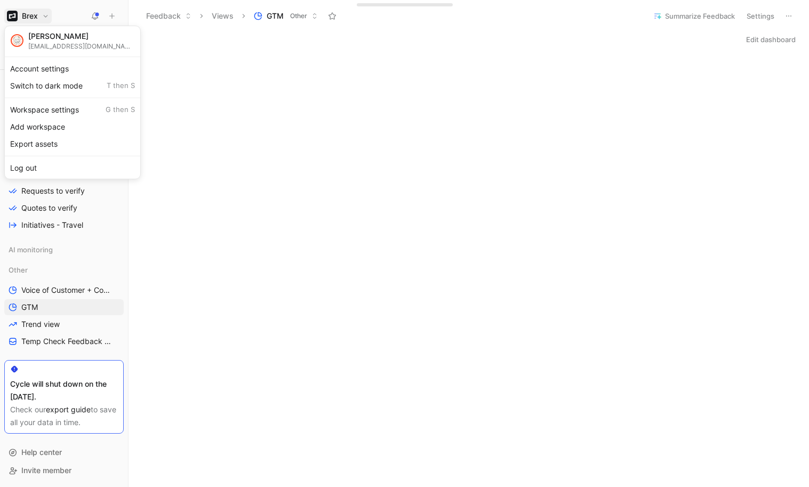
click at [23, 19] on div at bounding box center [404, 243] width 809 height 487
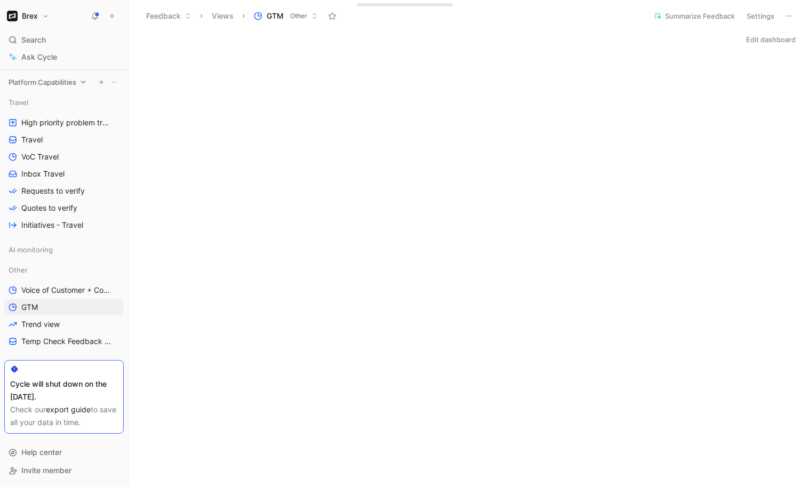
click at [39, 84] on span "Platform Capabilities" at bounding box center [43, 82] width 68 height 11
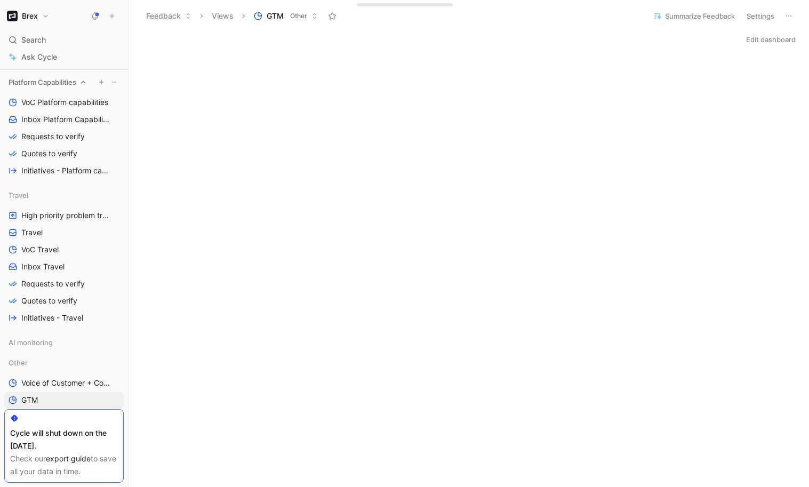
click at [79, 81] on icon at bounding box center [82, 81] width 7 height 7
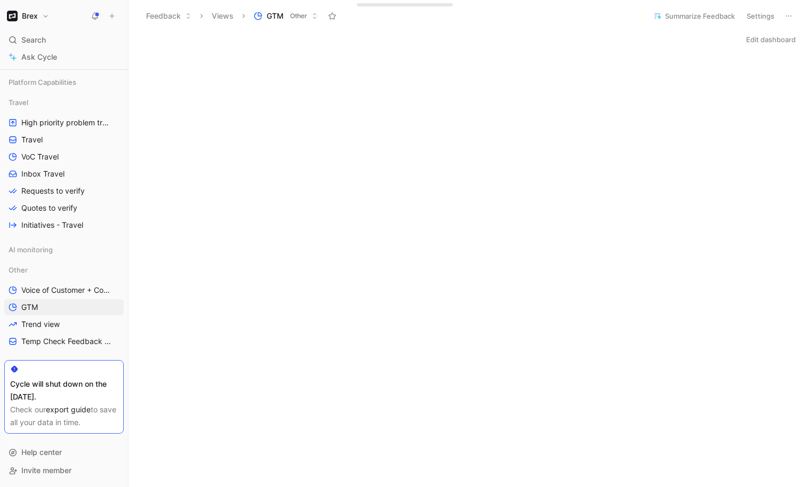
click at [43, 17] on button "Brex" at bounding box center [27, 16] width 47 height 15
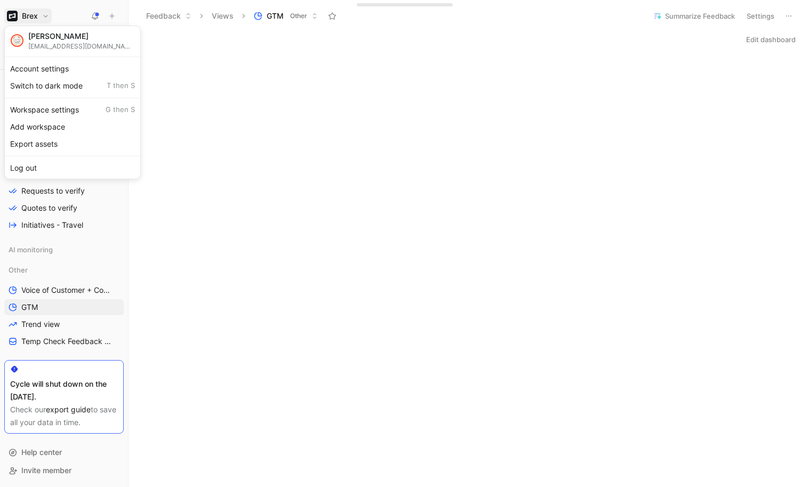
click at [39, 11] on div at bounding box center [404, 243] width 809 height 487
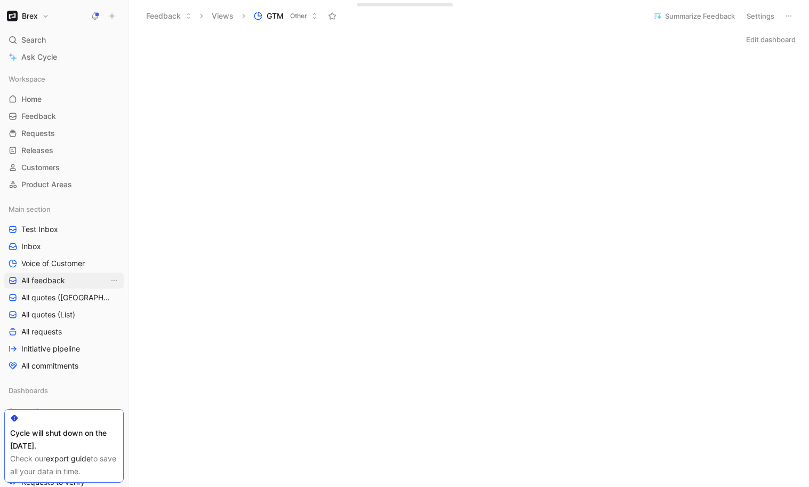
click at [46, 284] on span "All feedback" at bounding box center [43, 280] width 44 height 11
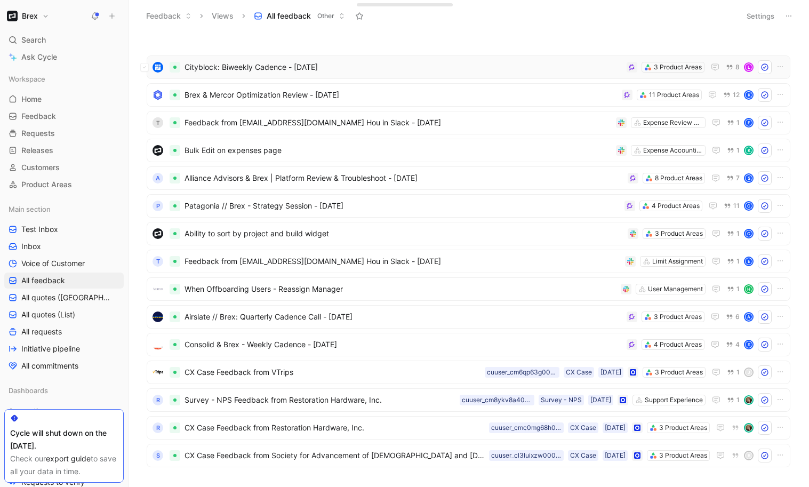
click at [568, 59] on div "Cityblock: Biweekly Cadence - [DATE] 3 Product Areas 8 L" at bounding box center [469, 66] width 644 height 23
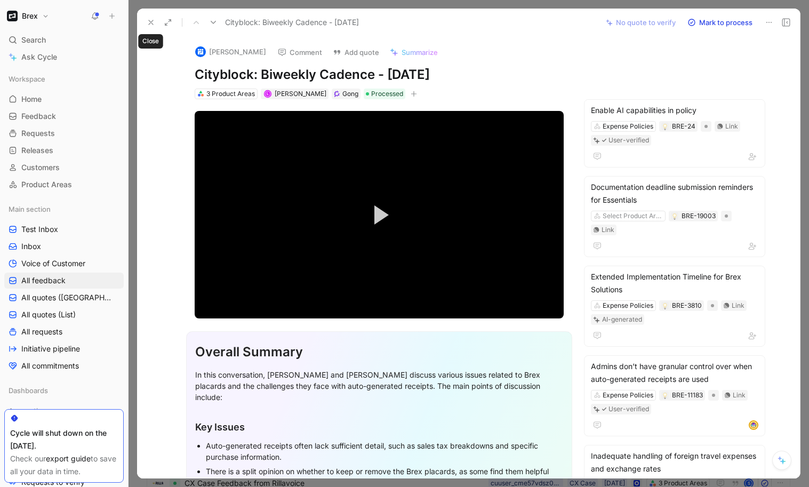
click at [151, 21] on use at bounding box center [151, 22] width 4 height 4
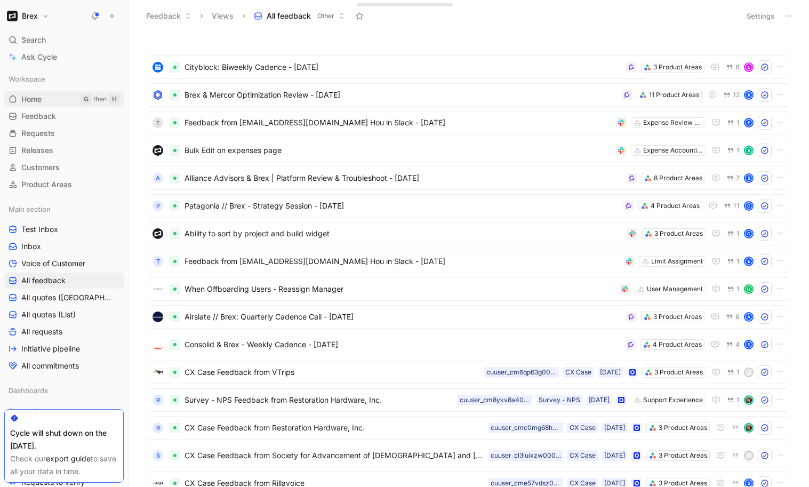
click at [47, 101] on link "Home G then H" at bounding box center [63, 99] width 119 height 16
